Goal: Task Accomplishment & Management: Use online tool/utility

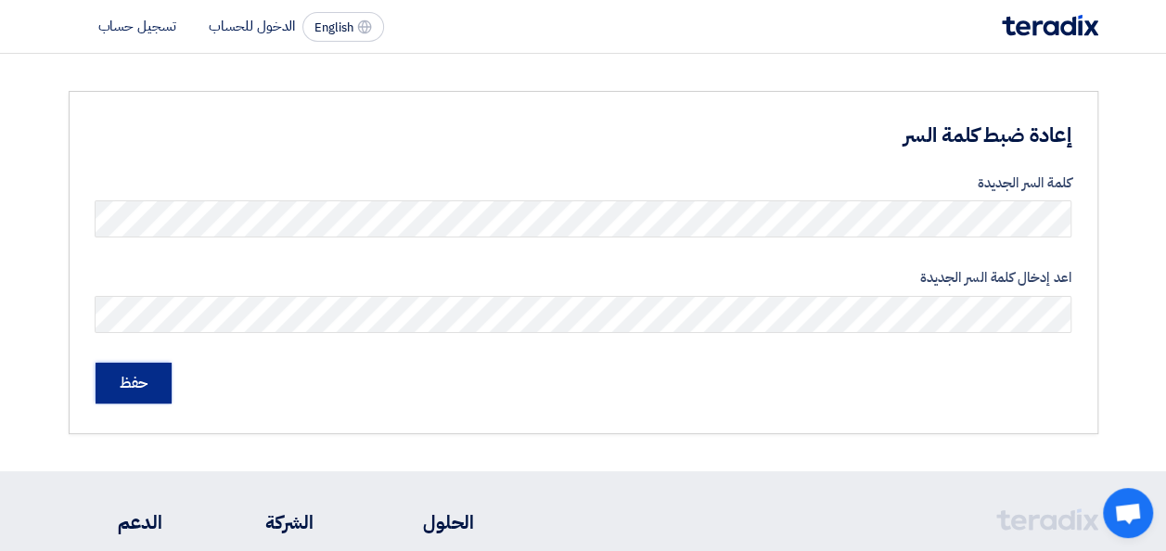
click at [105, 373] on input "حفظ" at bounding box center [134, 383] width 76 height 41
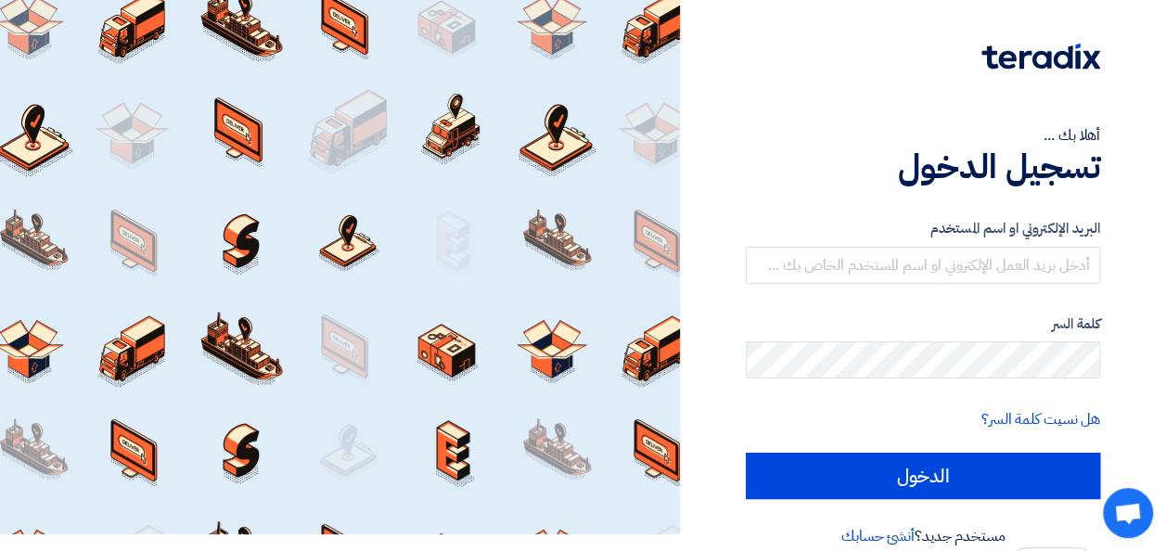
scroll to position [43, 0]
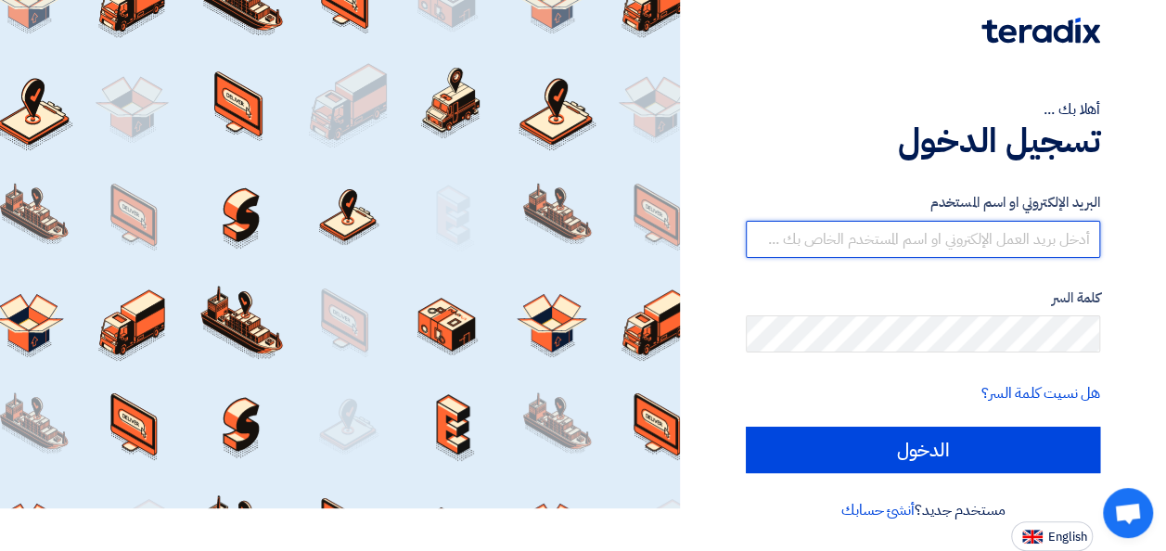
click at [909, 243] on input "text" at bounding box center [923, 239] width 354 height 37
click at [889, 243] on input "text" at bounding box center [923, 239] width 354 height 37
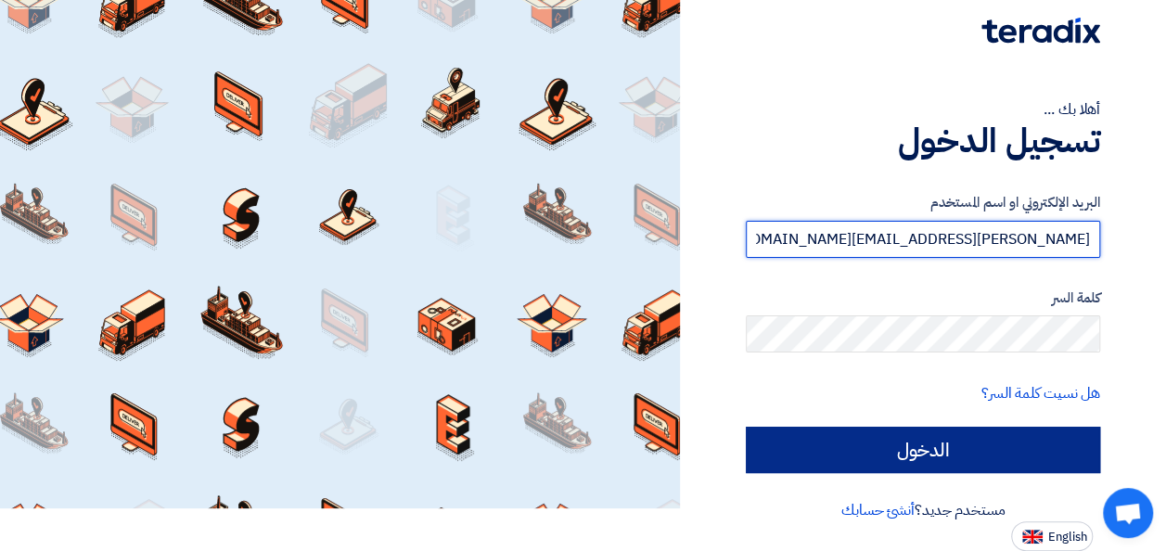
type input "omar.hiekal@protec-eg.com"
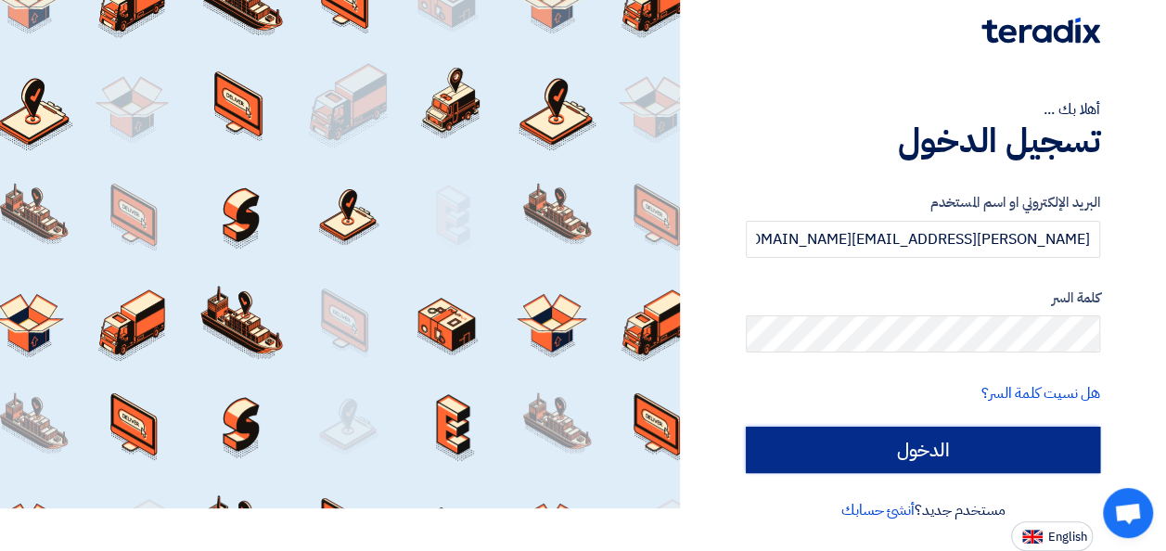
click at [919, 441] on input "الدخول" at bounding box center [923, 450] width 354 height 46
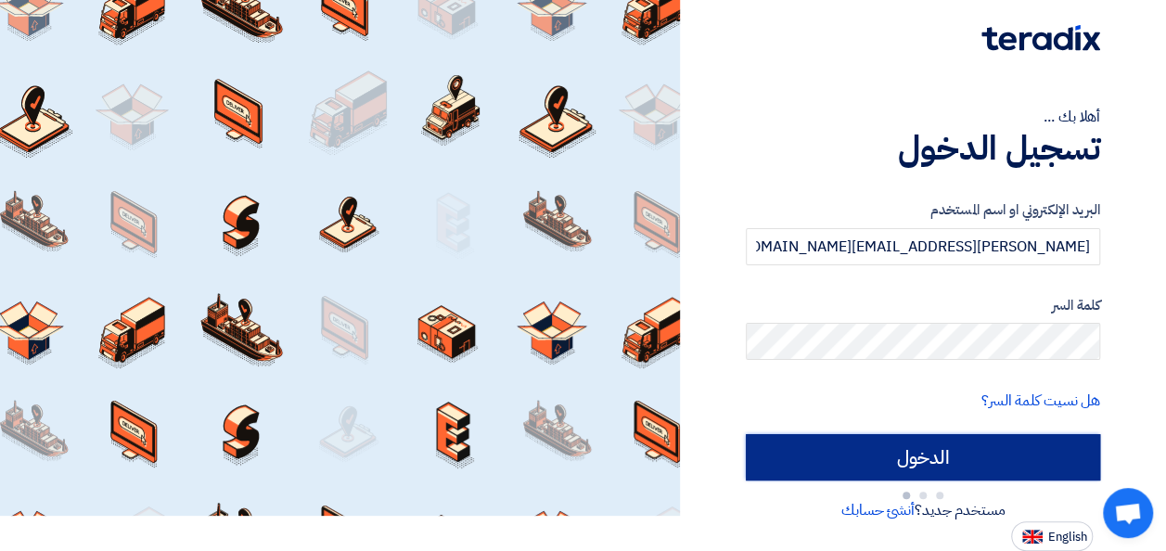
type input "Sign in"
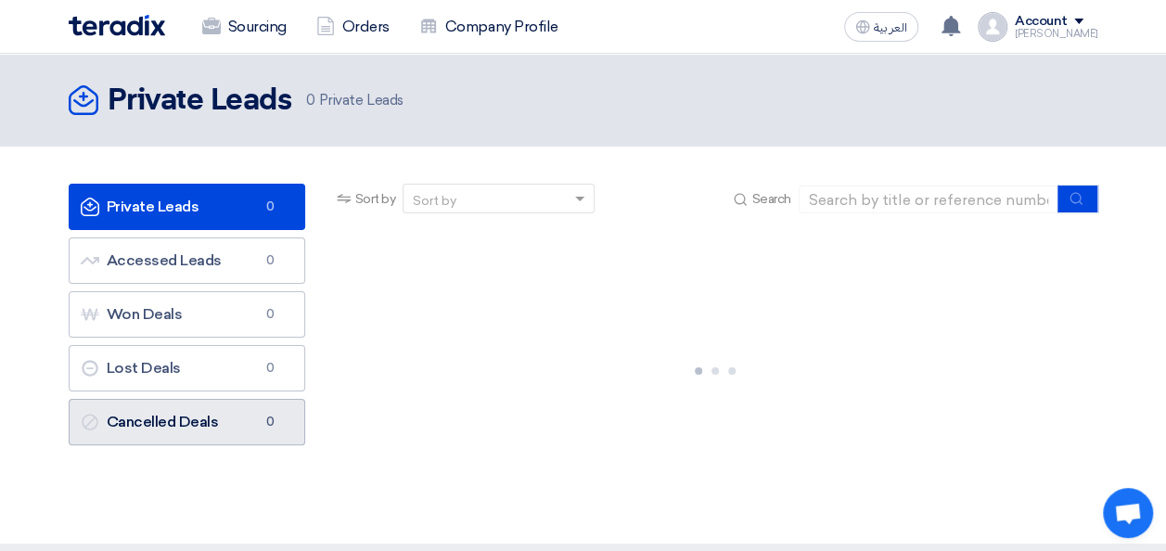
click at [288, 441] on link "Cancelled Deals Cancelled Deals 0" at bounding box center [187, 422] width 237 height 46
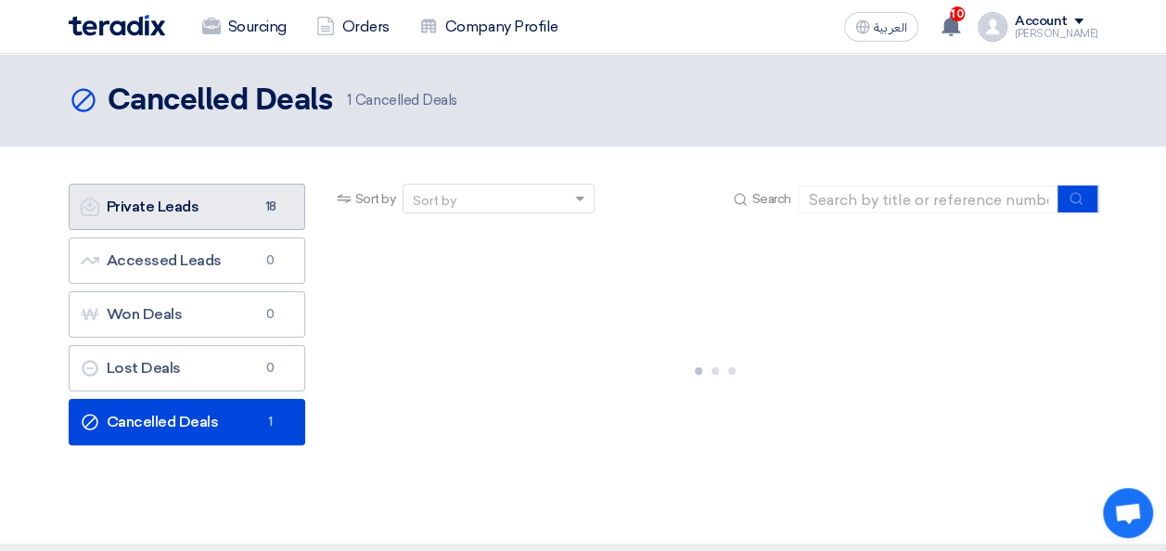
click at [202, 208] on link "Private Leads Private Leads 18" at bounding box center [187, 207] width 237 height 46
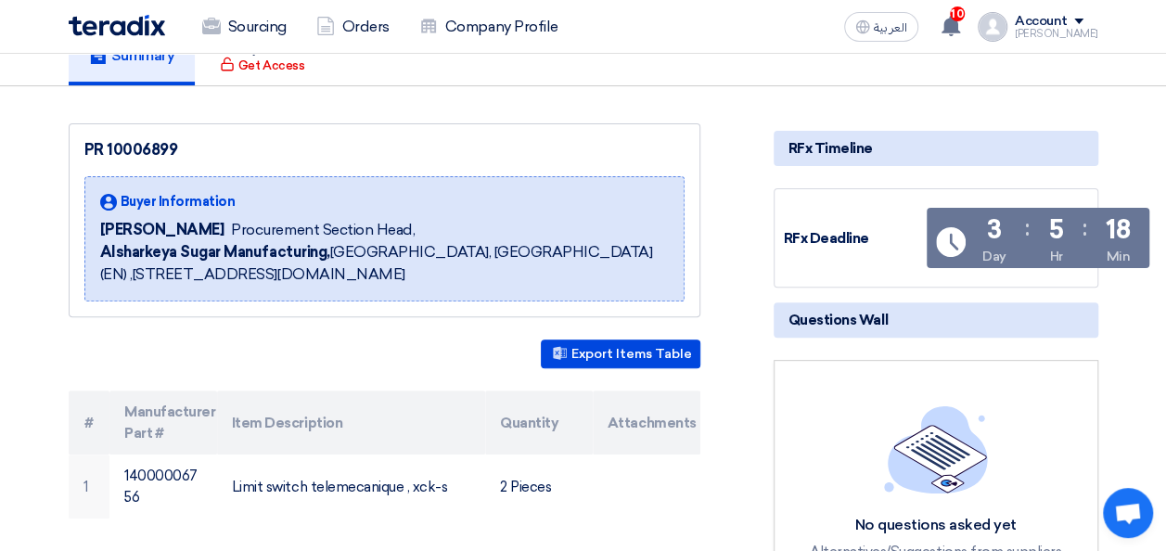
scroll to position [185, 0]
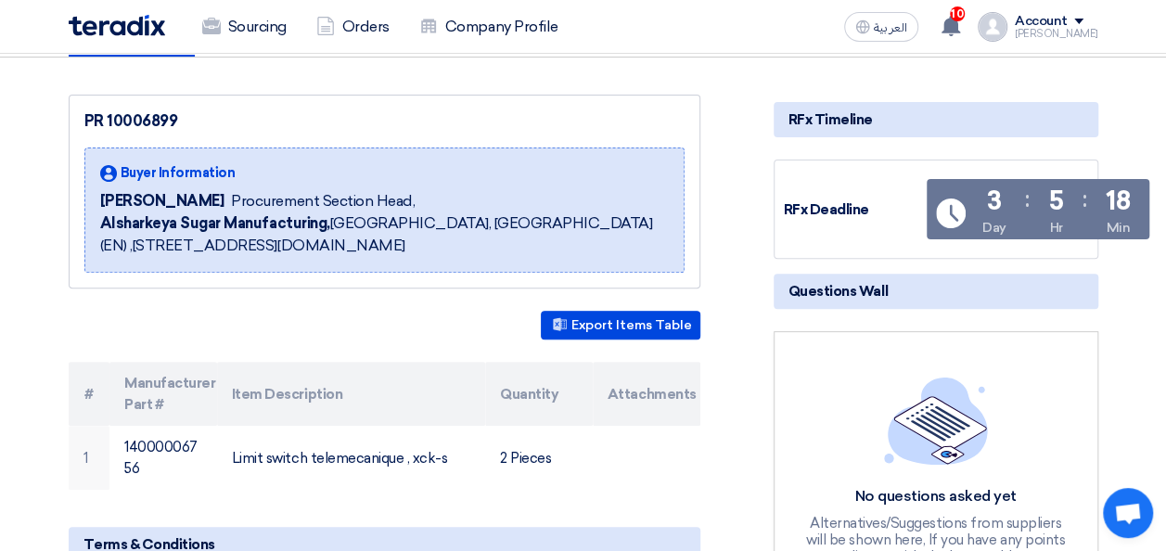
click at [149, 203] on span "[PERSON_NAME]" at bounding box center [162, 201] width 124 height 22
drag, startPoint x: 149, startPoint y: 203, endPoint x: 237, endPoint y: 202, distance: 88.1
click at [239, 202] on span "Procurement Section Head," at bounding box center [323, 201] width 184 height 22
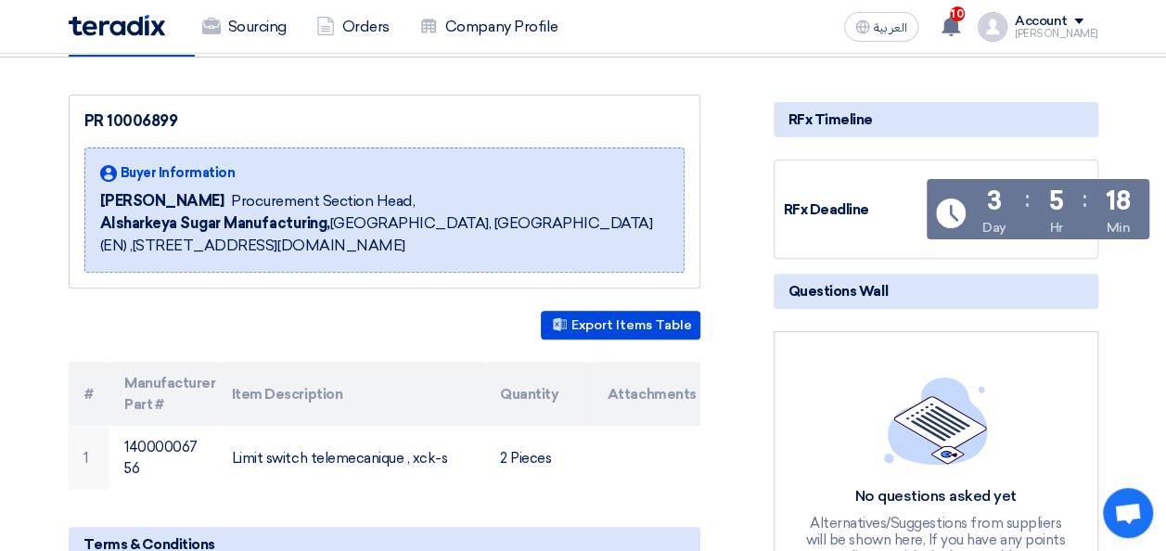
click at [210, 203] on span "[PERSON_NAME]" at bounding box center [162, 201] width 124 height 22
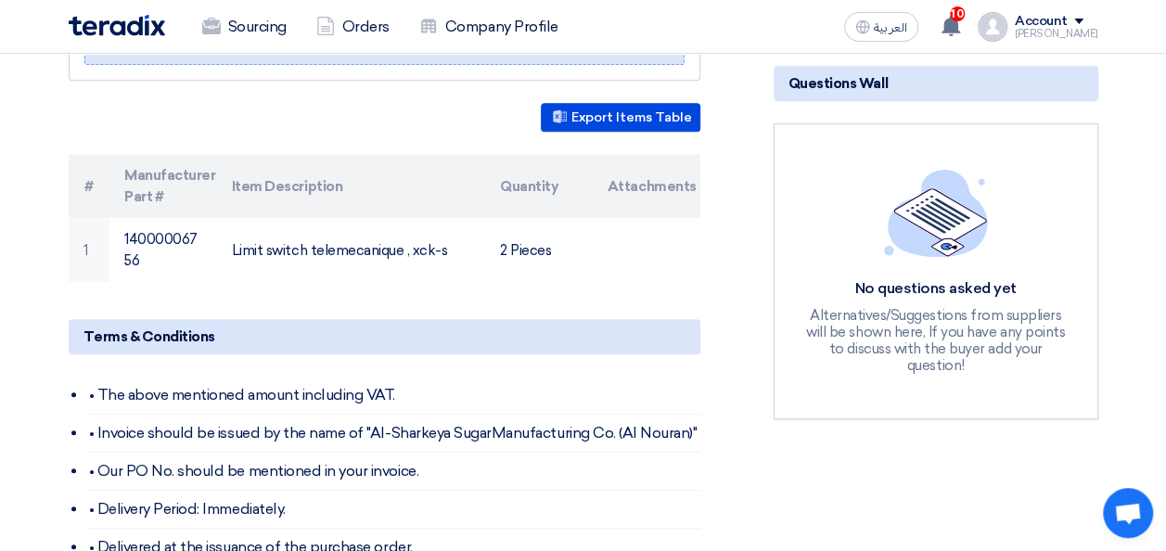
scroll to position [278, 0]
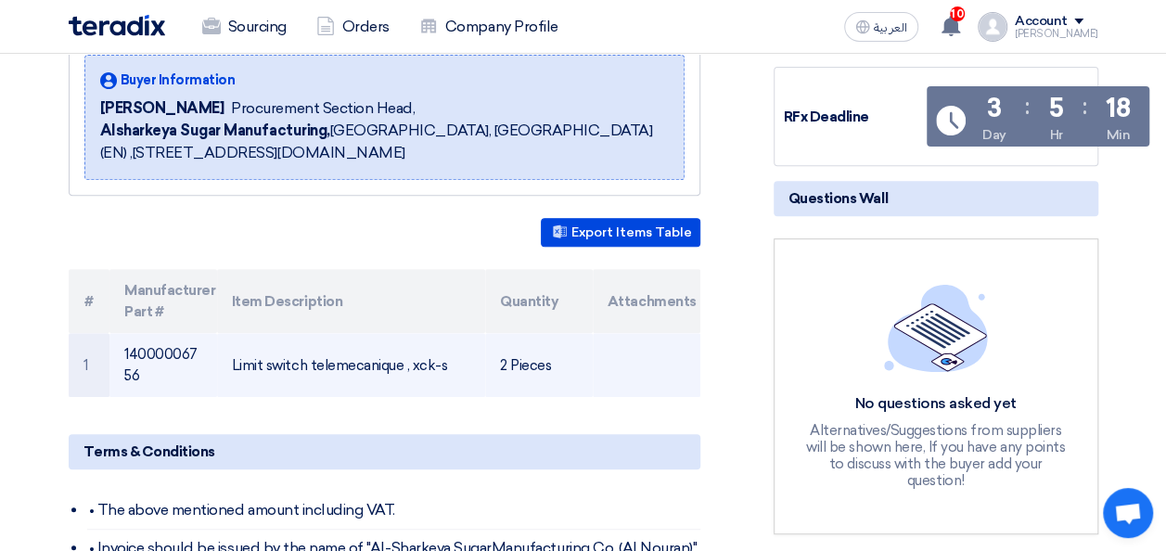
drag, startPoint x: 242, startPoint y: 356, endPoint x: 458, endPoint y: 359, distance: 216.1
click at [458, 359] on td "Limit switch telemecanique , xck-s" at bounding box center [351, 365] width 268 height 64
drag, startPoint x: 458, startPoint y: 359, endPoint x: 534, endPoint y: 359, distance: 76.1
click at [534, 359] on td "2 Pieces" at bounding box center [539, 365] width 108 height 64
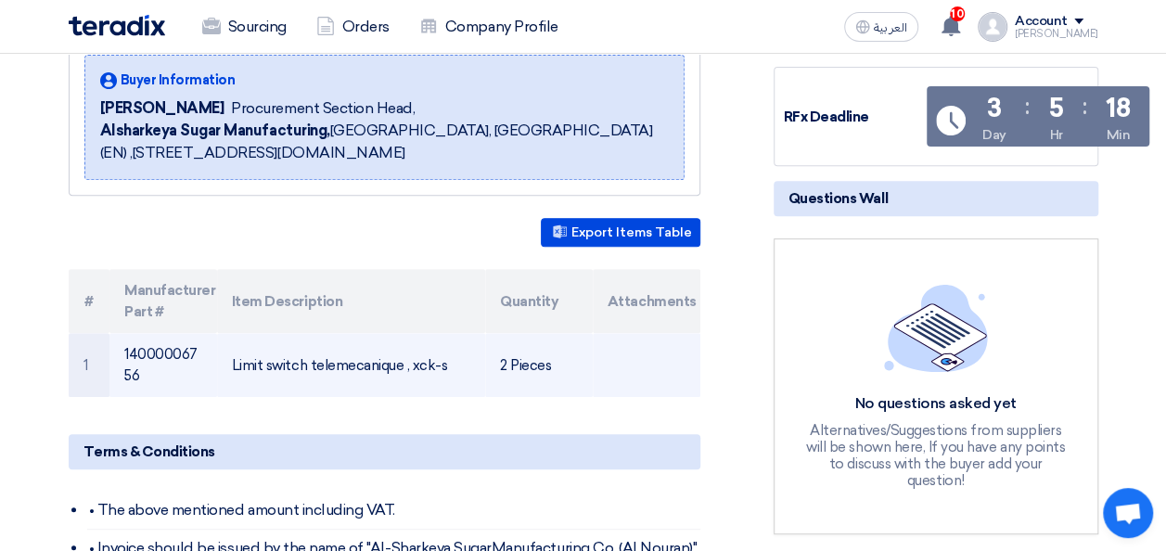
click at [534, 359] on td "2 Pieces" at bounding box center [539, 365] width 108 height 64
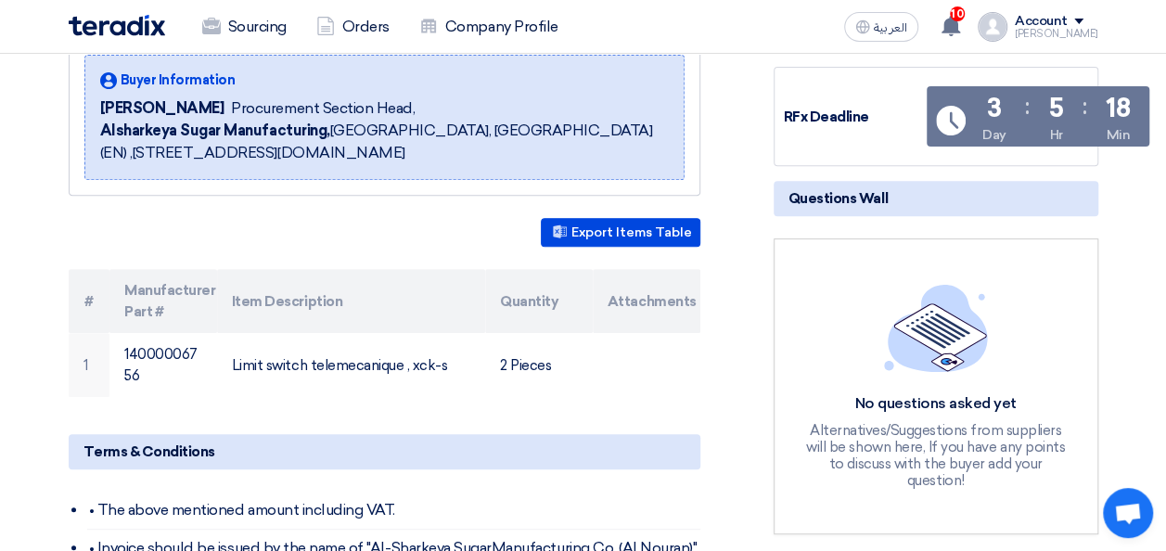
click at [56, 315] on div "PR 10006899 Buyer Information Mohamed Samaan Procurement Section Head, Alsharke…" at bounding box center [407, 532] width 705 height 1060
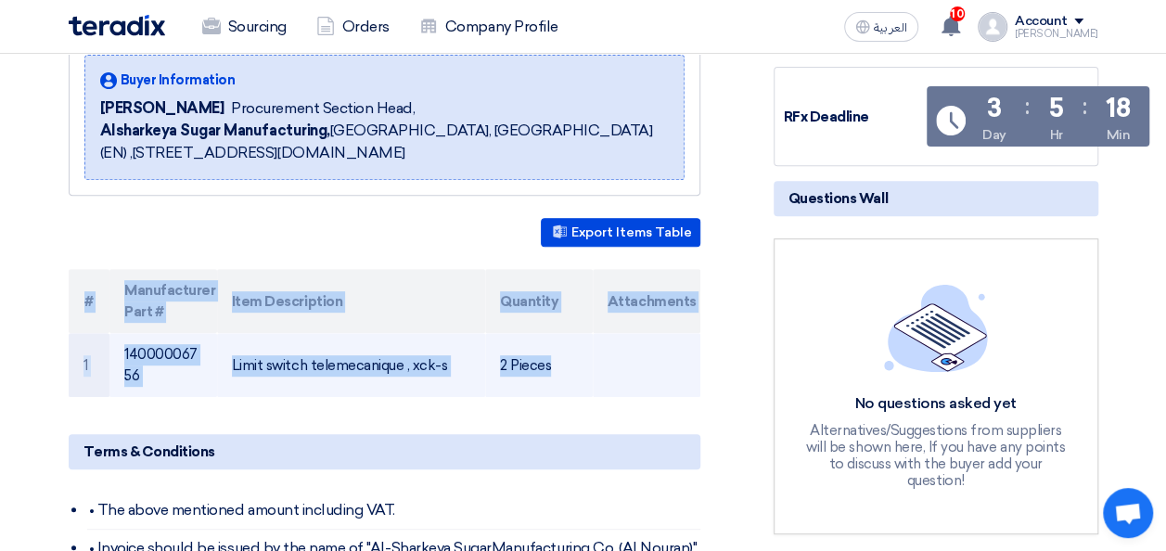
drag, startPoint x: 85, startPoint y: 283, endPoint x: 672, endPoint y: 386, distance: 595.1
click at [672, 386] on table "# Manufacturer Part # Item Description Quantity Attachments 1 14000006756 Limit…" at bounding box center [385, 333] width 632 height 128
copy table "# Manufacturer Part # Item Description Quantity Attachments 1 14000006756 Limit…"
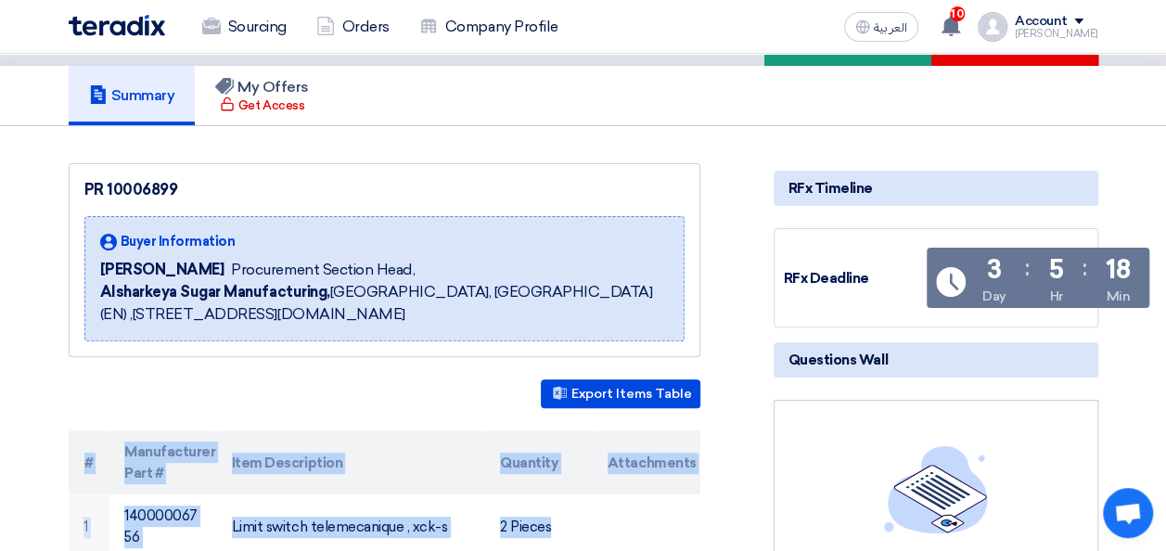
scroll to position [0, 0]
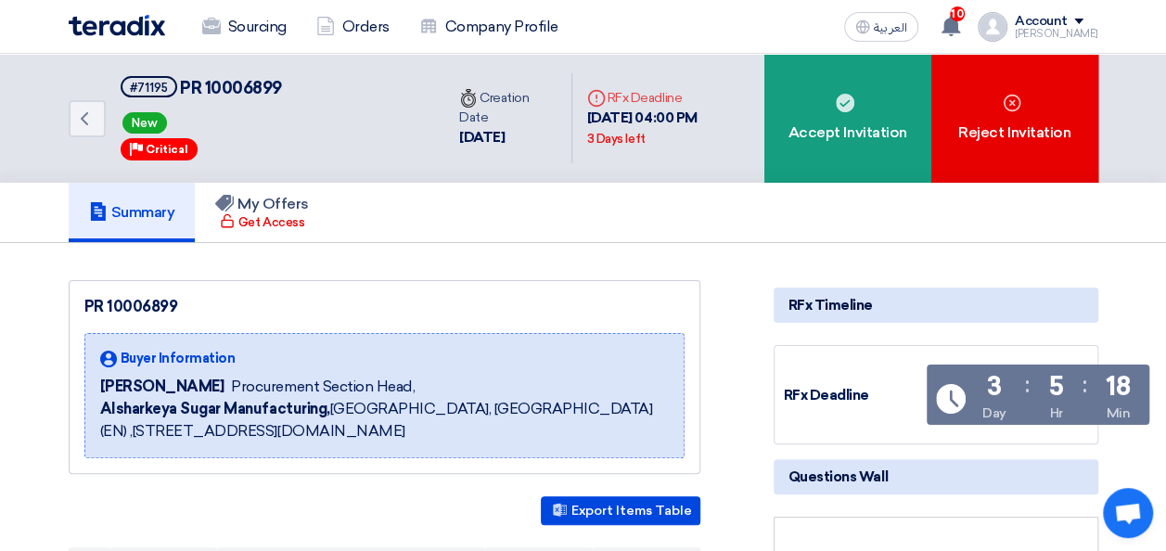
click at [175, 391] on span "[PERSON_NAME]" at bounding box center [162, 387] width 124 height 22
click at [161, 387] on span "[PERSON_NAME]" at bounding box center [162, 387] width 124 height 22
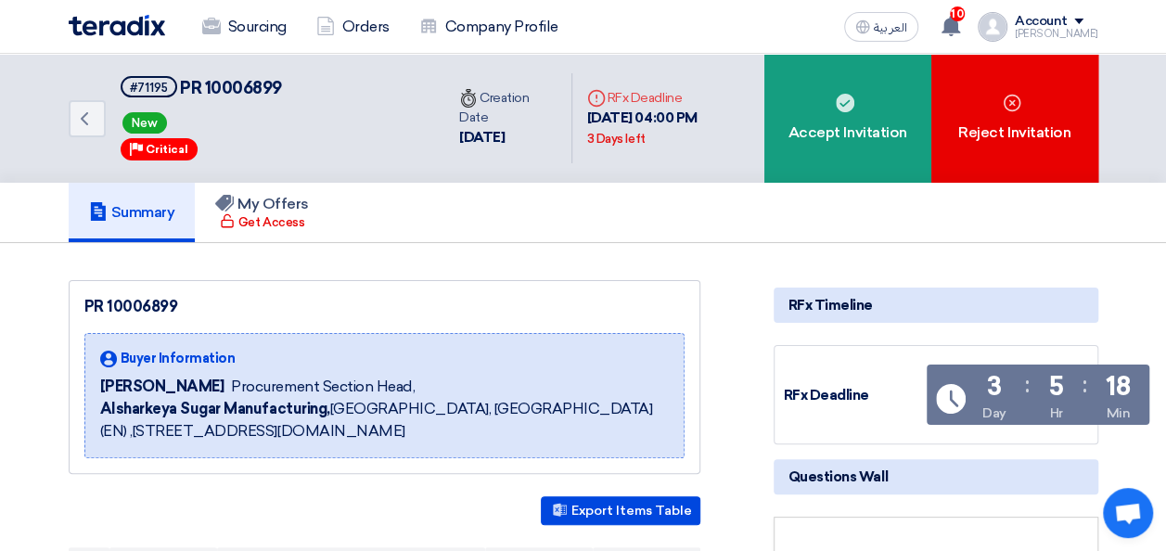
copy div "[PERSON_NAME]"
click at [625, 113] on div "31 Aug, 2025 04:00 PM 3 Days left" at bounding box center [668, 129] width 162 height 42
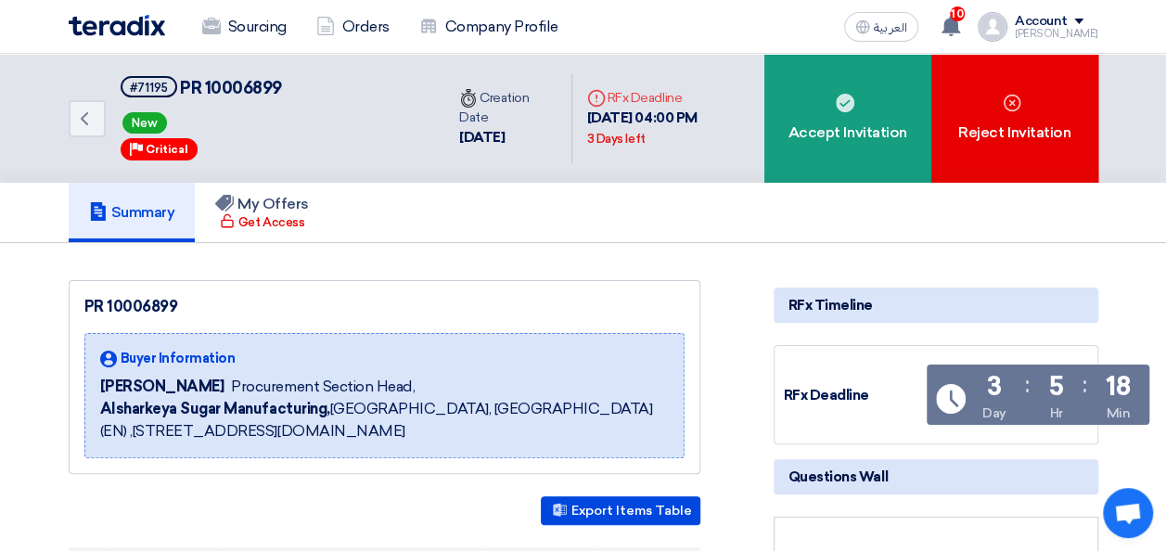
copy div "31 Aug, 2025 04:00 PM 3 Days left"
